Goal: Information Seeking & Learning: Learn about a topic

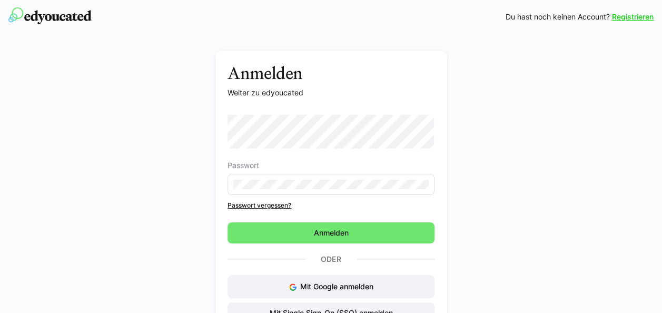
click at [373, 178] on eds-input at bounding box center [331, 184] width 207 height 21
click at [344, 282] on div "Passwort Passwort vergessen? Anmelden Oder Mit Google anmelden Mit Single Sign-…" at bounding box center [331, 219] width 207 height 209
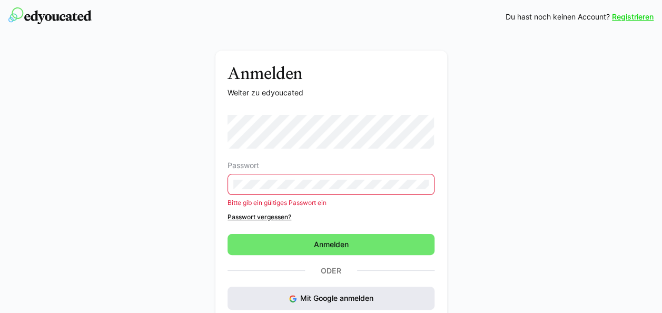
click at [330, 294] on span "Mit Google anmelden" at bounding box center [336, 297] width 73 height 9
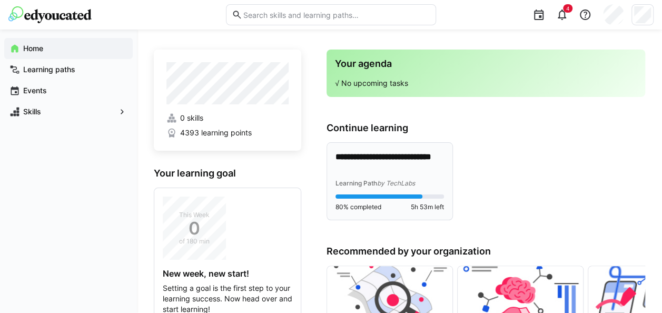
click at [356, 182] on span "Learning Path" at bounding box center [356, 183] width 42 height 8
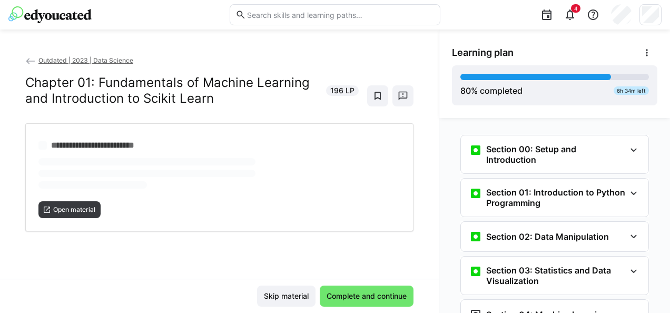
scroll to position [53, 0]
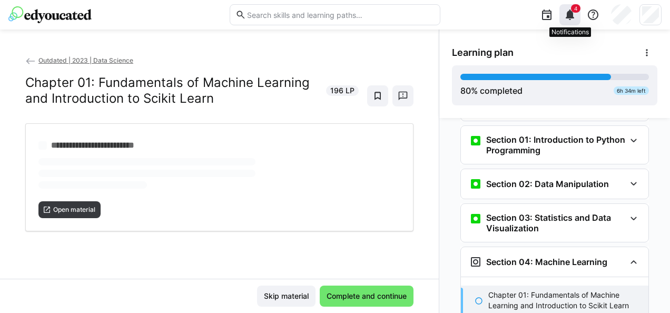
click at [575, 12] on span "4" at bounding box center [575, 8] width 9 height 8
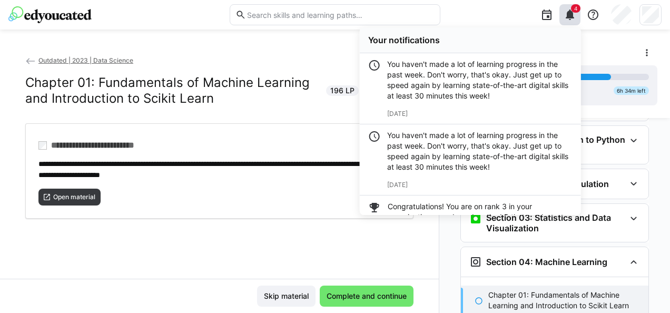
click at [533, 14] on div "4 Your notifications You haven't made a lot of learning progress in the past we…" at bounding box center [555, 14] width 214 height 29
